Goal: Task Accomplishment & Management: Manage account settings

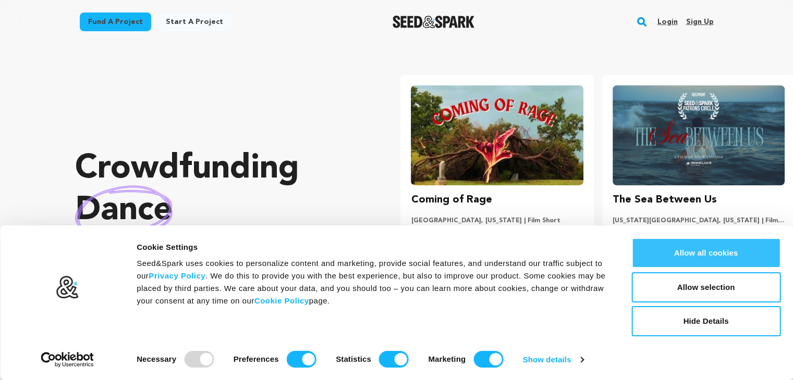
click at [680, 247] on button "Allow all cookies" at bounding box center [705, 253] width 149 height 30
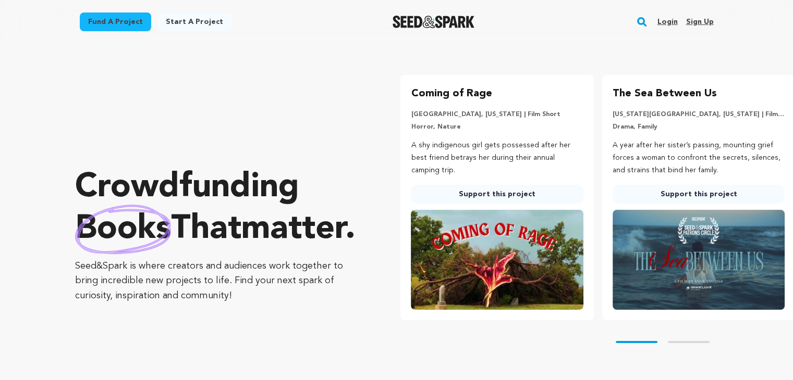
click at [167, 98] on div "Crowdfunding books that matter . Seed&Spark is where creators and audiences wor…" at bounding box center [217, 235] width 284 height 341
click at [701, 21] on link "Sign up" at bounding box center [699, 22] width 28 height 17
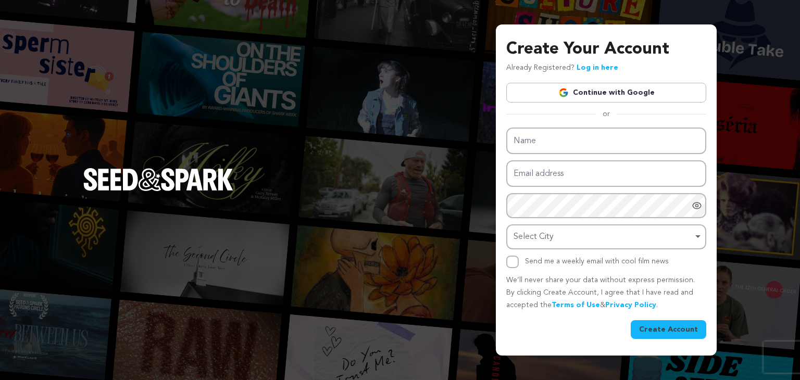
click at [313, 239] on div "Create Your Account Already Registered? Log in here Continue with Google or eyJ…" at bounding box center [400, 190] width 800 height 380
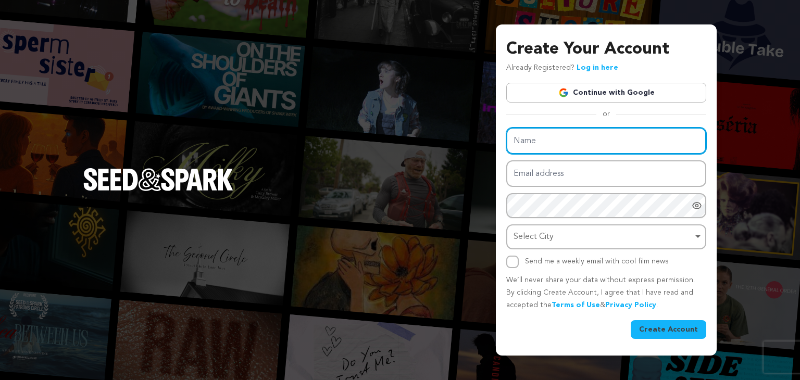
click at [553, 144] on input "Name" at bounding box center [607, 141] width 200 height 27
type input "s"
type input "Sarah Jones"
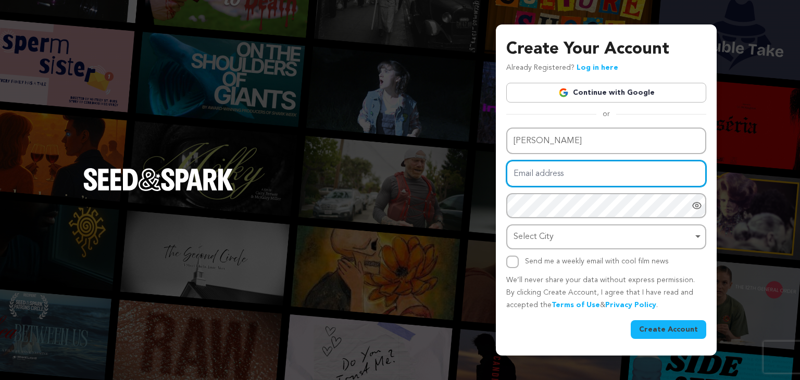
click at [532, 180] on input "Email address" at bounding box center [607, 174] width 200 height 27
type input "[EMAIL_ADDRESS][DOMAIN_NAME]"
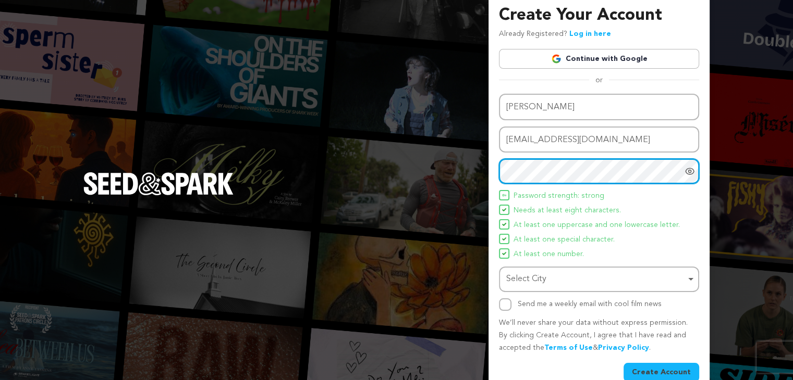
scroll to position [27, 0]
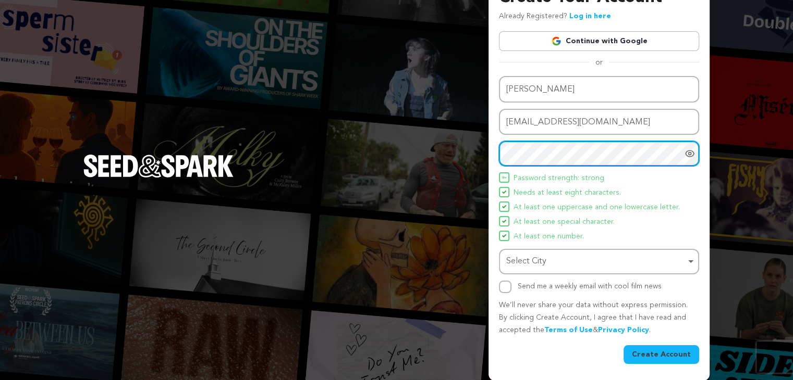
click at [555, 266] on div "Select City Remove item" at bounding box center [595, 261] width 179 height 15
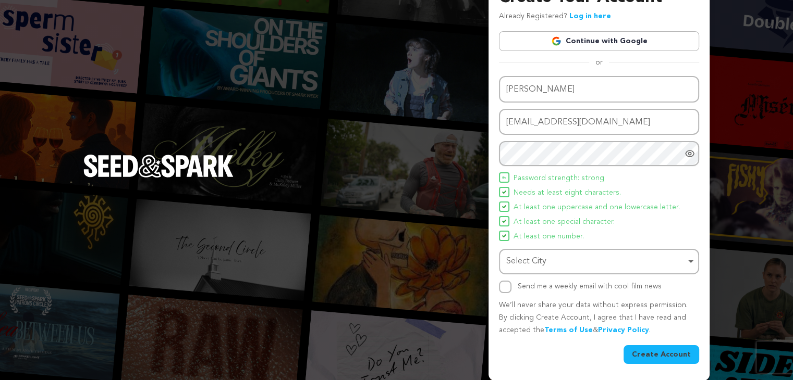
click at [651, 356] on button "Create Account" at bounding box center [661, 355] width 76 height 19
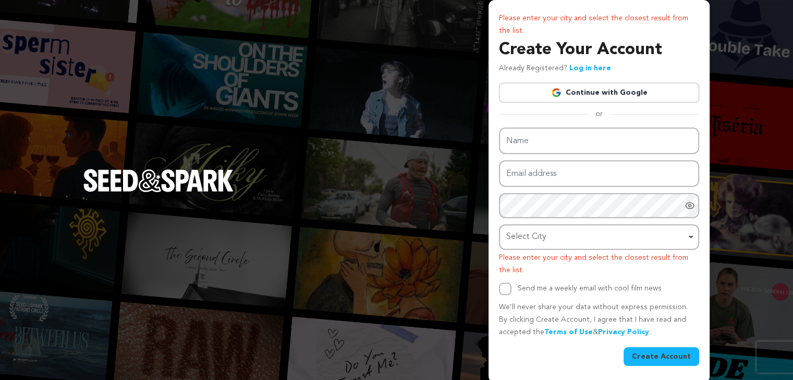
click at [550, 234] on div "Select City Remove item" at bounding box center [595, 237] width 179 height 15
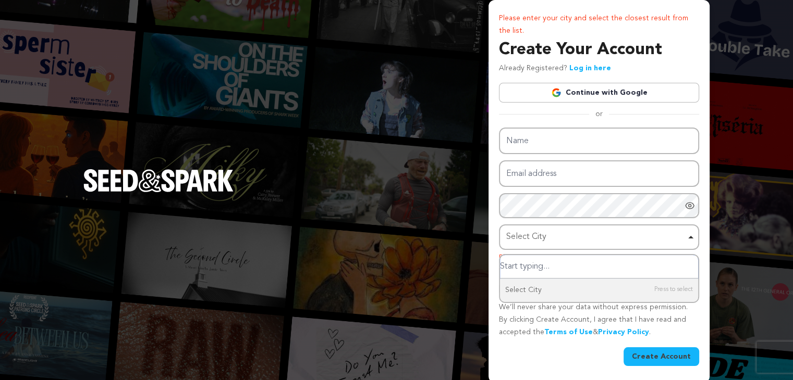
click at [532, 266] on input "Select City" at bounding box center [599, 266] width 198 height 23
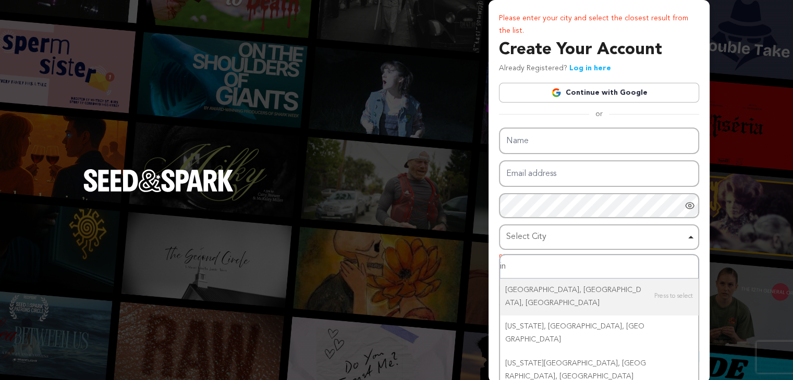
type input "i"
type input "INDIA"
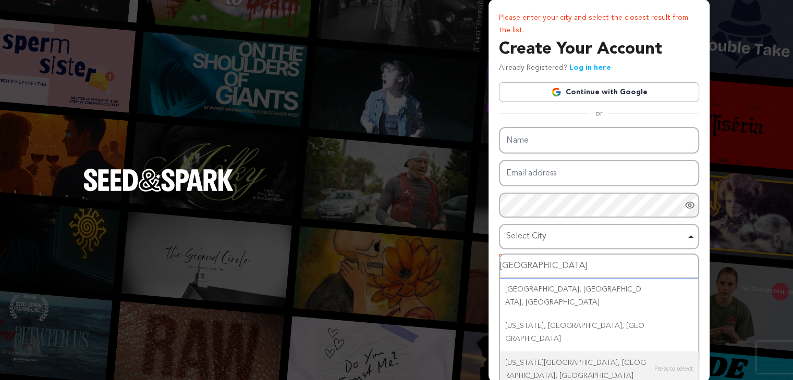
scroll to position [2, 0]
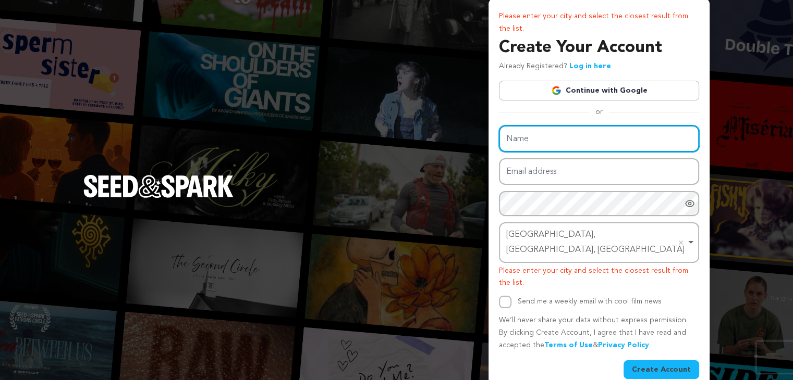
click at [527, 140] on input "Name" at bounding box center [599, 139] width 200 height 27
type input "s"
type input "[PERSON_NAME]"
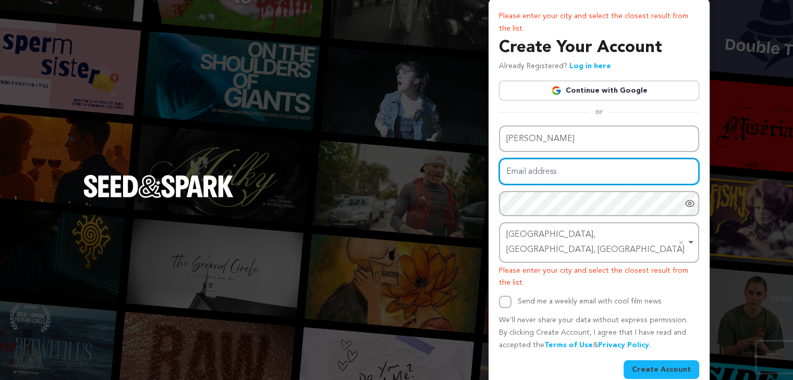
click at [499, 172] on input "Email address" at bounding box center [599, 171] width 200 height 27
type input "sj2396157@gmail.com"
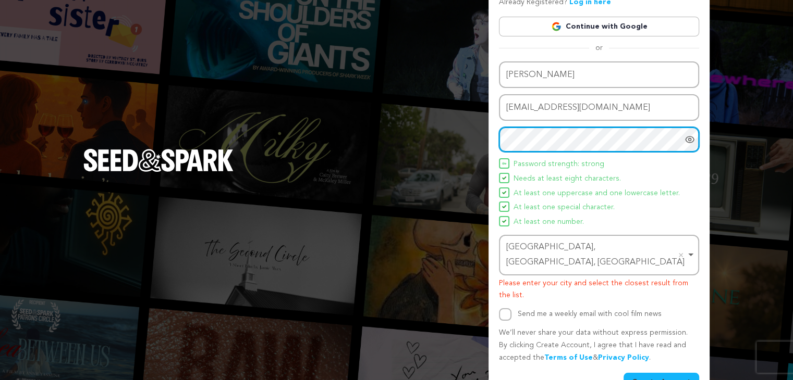
scroll to position [79, 0]
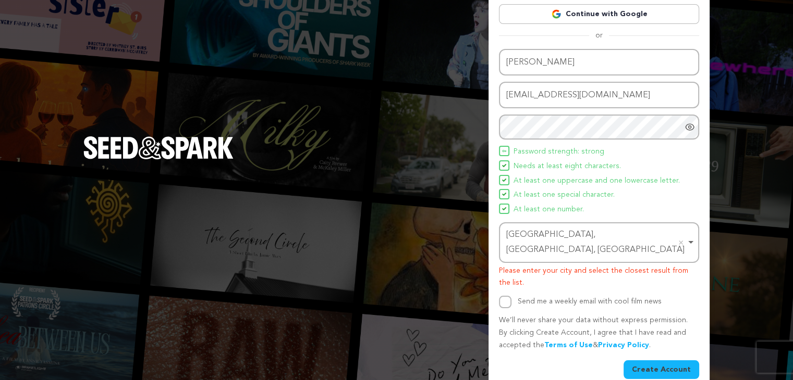
click at [659, 361] on button "Create Account" at bounding box center [661, 370] width 76 height 19
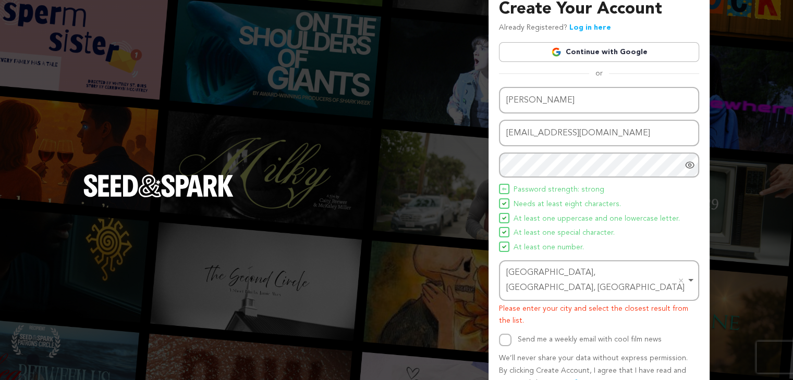
scroll to position [0, 0]
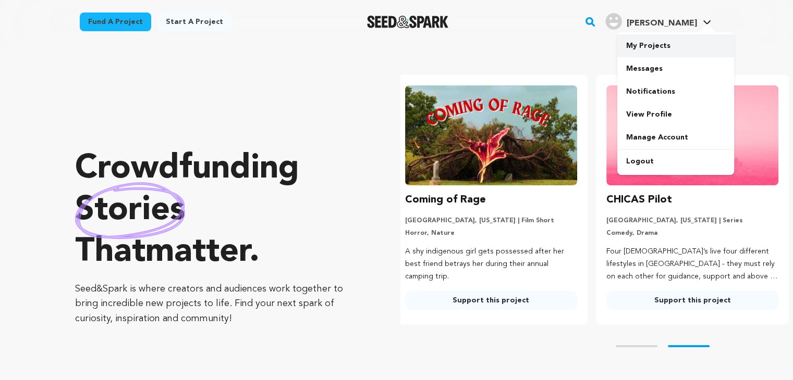
scroll to position [0, 209]
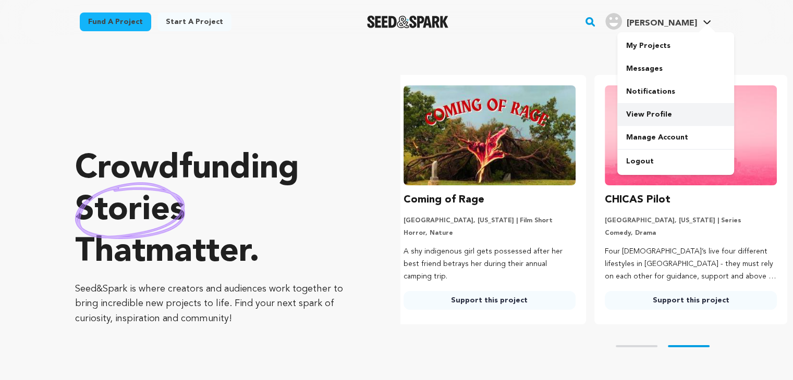
click at [636, 117] on link "View Profile" at bounding box center [675, 114] width 117 height 23
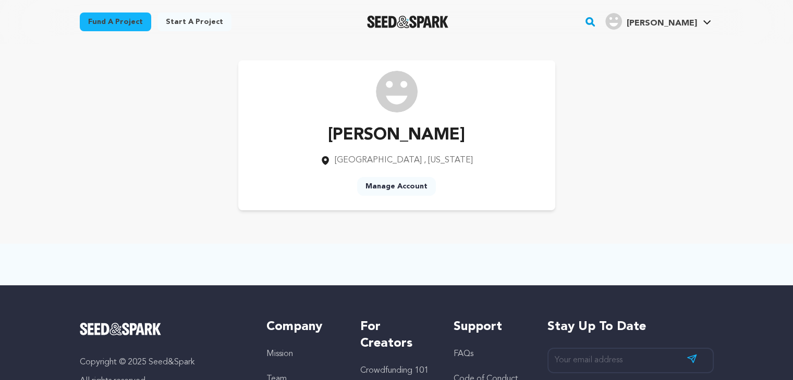
click at [396, 187] on link "Manage Account" at bounding box center [396, 186] width 79 height 19
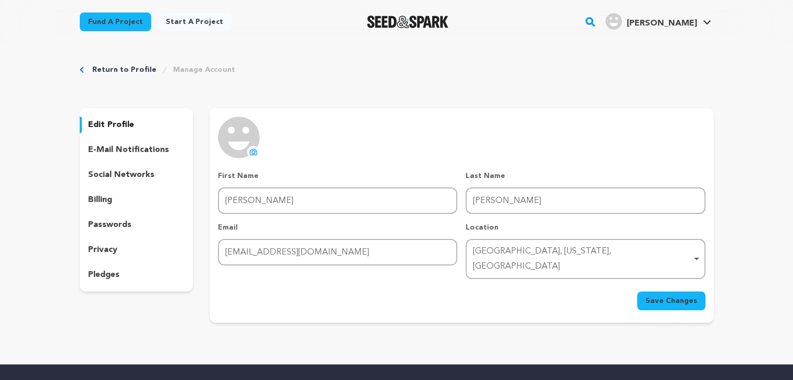
click at [249, 146] on button "uploading spinner upload profile image" at bounding box center [253, 152] width 13 height 13
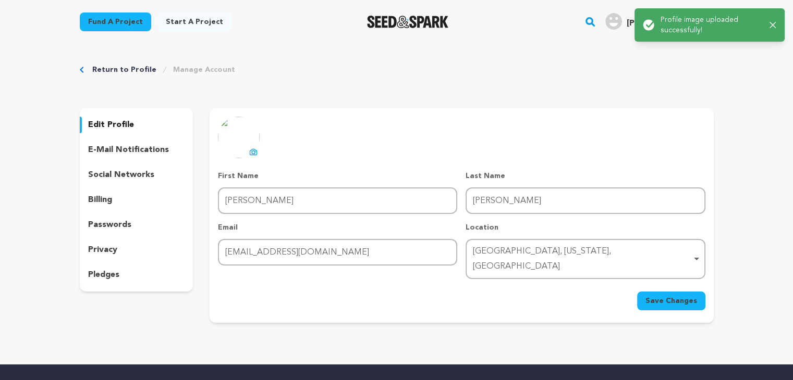
click at [677, 296] on span "Save Changes" at bounding box center [671, 301] width 52 height 10
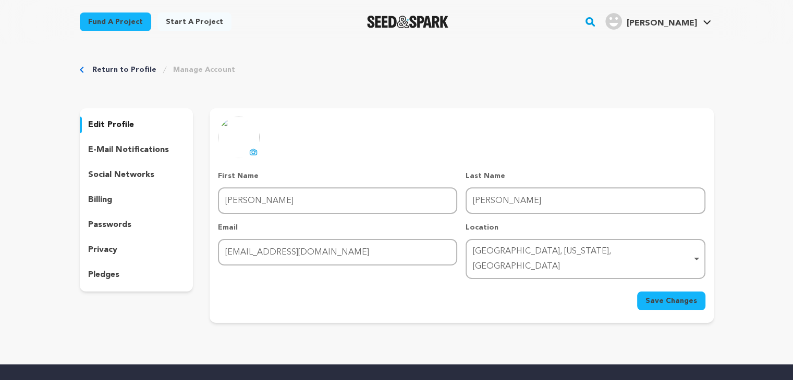
click at [112, 173] on p "social networks" at bounding box center [121, 175] width 66 height 13
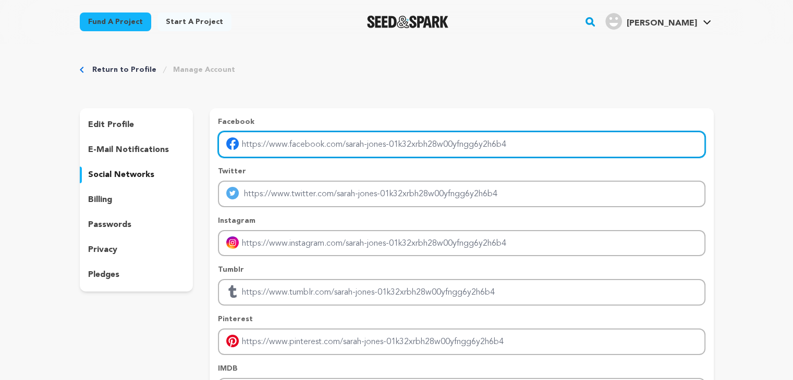
click at [269, 138] on input "Enter facebook profile link" at bounding box center [461, 144] width 487 height 27
paste input "https://www.facebook.com/profile.php?id=61570174747252"
type input "https://www.facebook.com/profile.php?id=61570174747252"
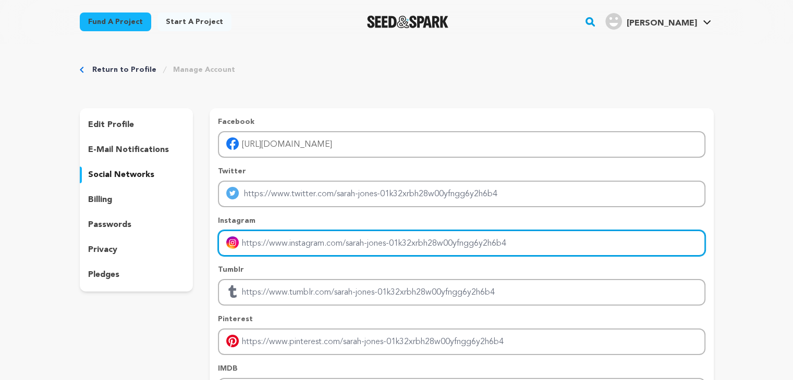
click at [264, 244] on input "Enter instagram handle link" at bounding box center [461, 243] width 487 height 27
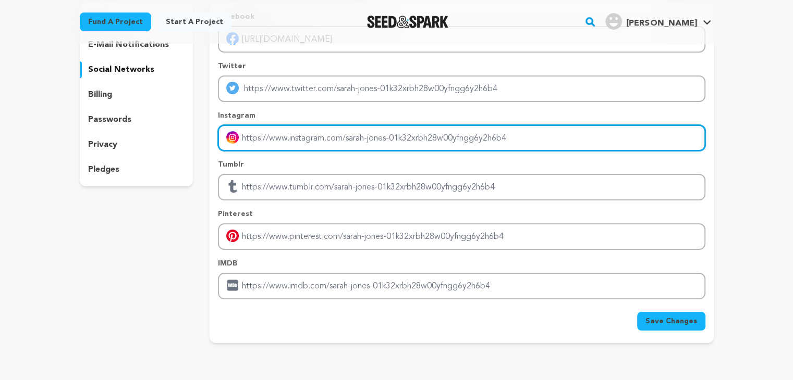
scroll to position [104, 0]
paste input "https://www.instagram.com/fitnessappsolutions/"
type input "https://www.instagram.com/fitnessappsolutions/"
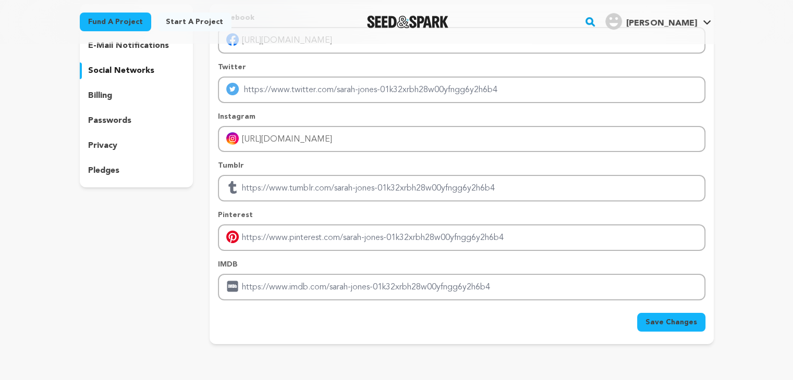
click at [673, 318] on span "Save Changes" at bounding box center [671, 322] width 52 height 10
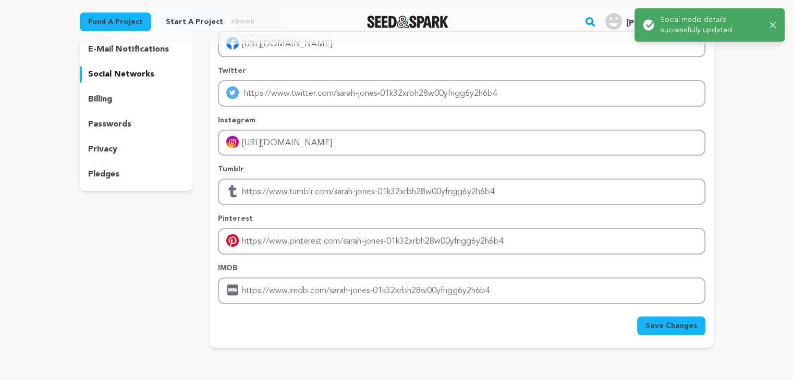
scroll to position [0, 0]
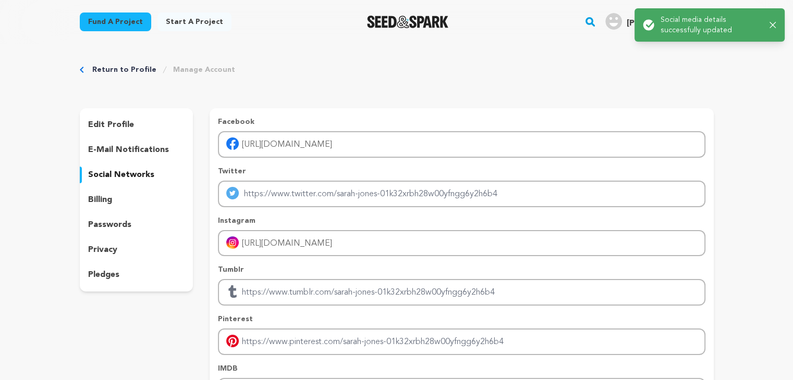
click at [103, 66] on link "Return to Profile" at bounding box center [124, 70] width 64 height 10
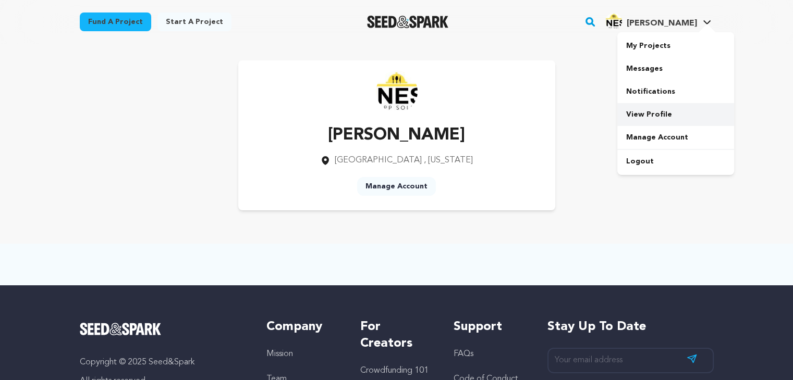
click at [657, 117] on link "View Profile" at bounding box center [675, 114] width 117 height 23
click at [648, 107] on link "View Profile" at bounding box center [675, 114] width 117 height 23
click at [406, 185] on link "Manage Account" at bounding box center [396, 186] width 79 height 19
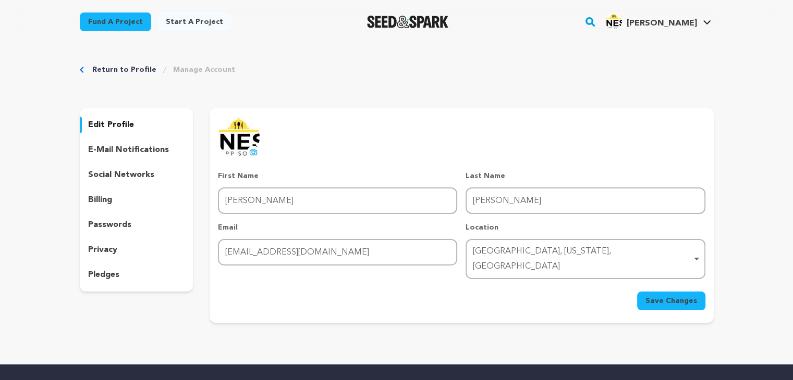
click at [188, 71] on link "Manage Account" at bounding box center [204, 70] width 62 height 10
click at [648, 114] on link "View Profile" at bounding box center [675, 114] width 117 height 23
